Goal: Navigation & Orientation: Find specific page/section

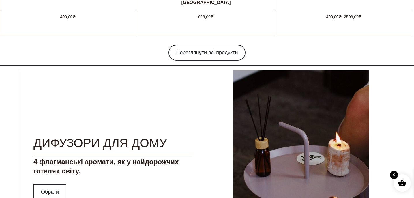
scroll to position [515, 0]
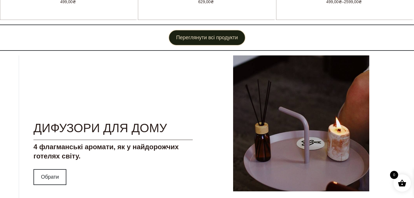
click at [207, 39] on link "Переглянути всі продукти" at bounding box center [206, 38] width 77 height 16
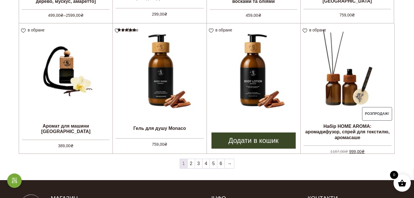
scroll to position [468, 0]
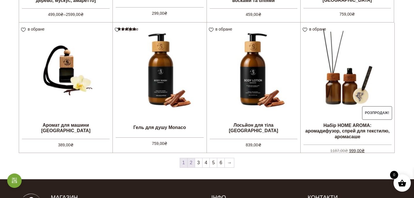
click at [190, 164] on link "2" at bounding box center [190, 162] width 7 height 9
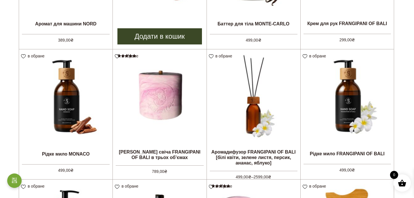
scroll to position [315, 0]
